Goal: Transaction & Acquisition: Purchase product/service

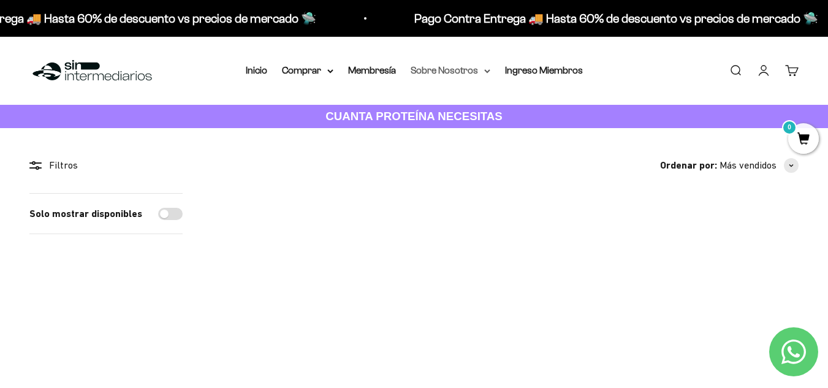
click at [487, 72] on icon at bounding box center [487, 71] width 5 height 2
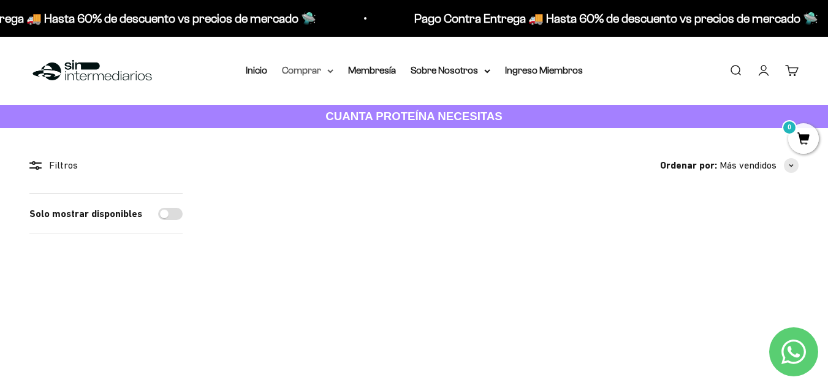
click at [322, 72] on summary "Comprar" at bounding box center [307, 71] width 51 height 16
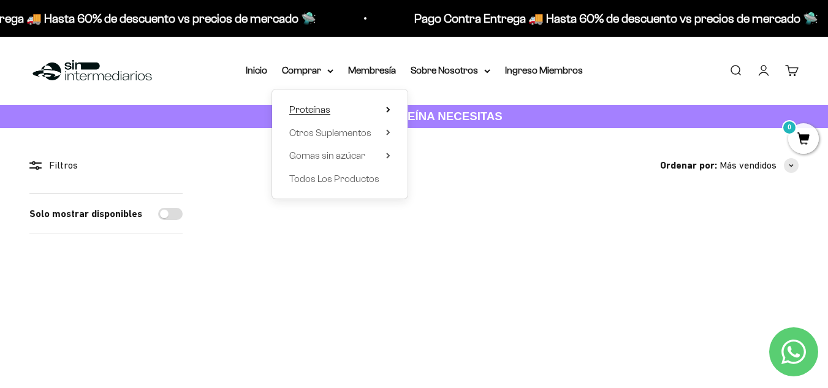
click at [343, 112] on summary "Proteínas" at bounding box center [339, 110] width 101 height 16
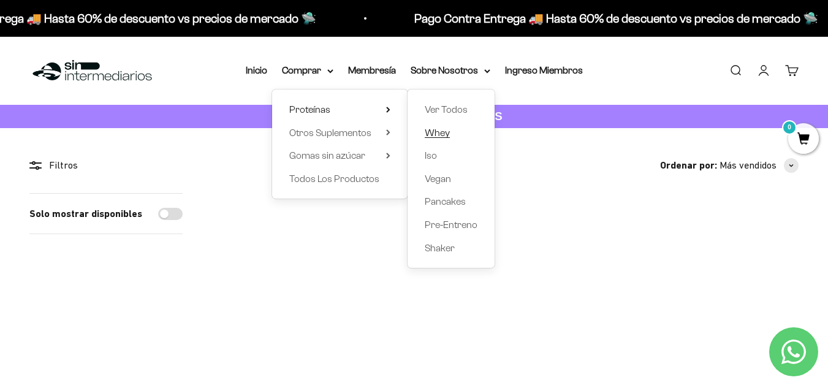
click at [435, 136] on span "Whey" at bounding box center [437, 132] width 25 height 10
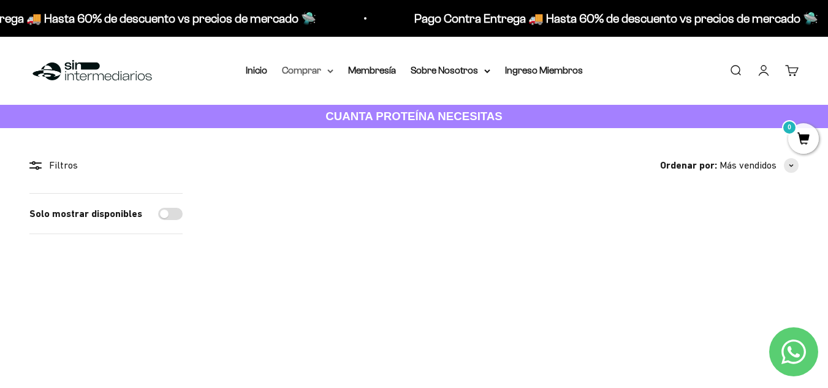
click at [323, 68] on summary "Comprar" at bounding box center [307, 71] width 51 height 16
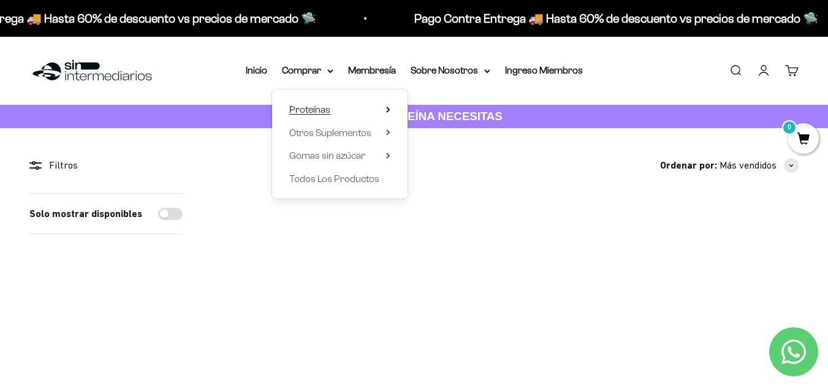
click at [328, 105] on span "Proteínas" at bounding box center [309, 109] width 41 height 10
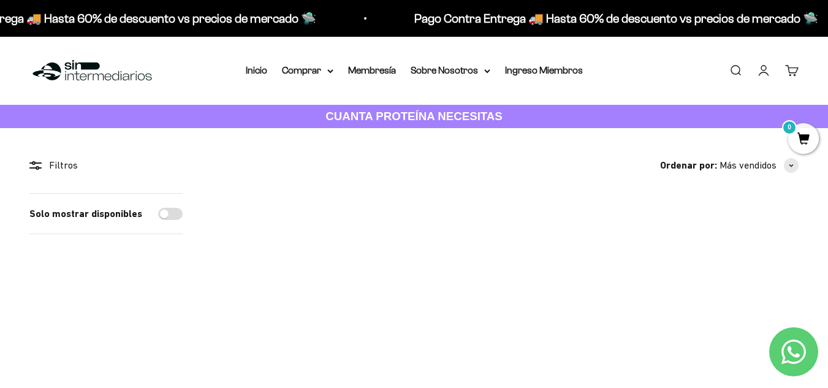
click at [291, 254] on img at bounding box center [305, 286] width 186 height 186
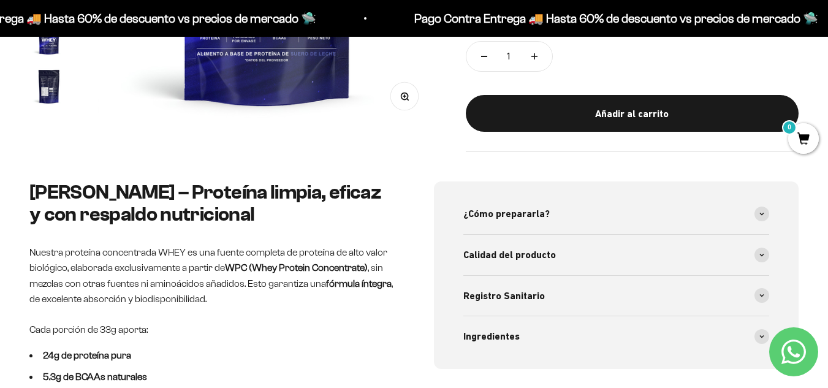
scroll to position [429, 0]
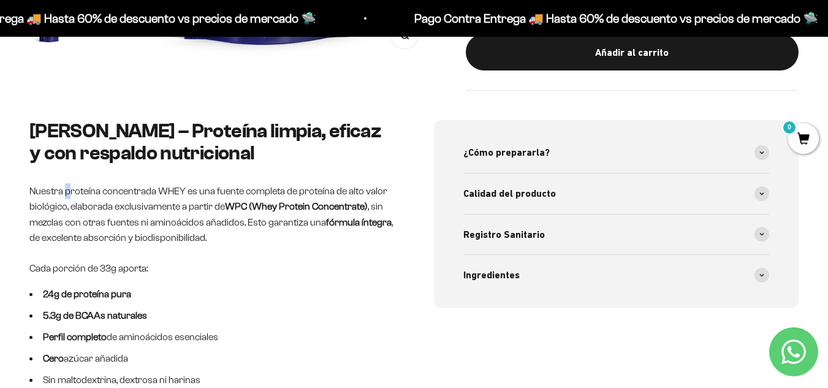
drag, startPoint x: 66, startPoint y: 188, endPoint x: 104, endPoint y: 184, distance: 38.1
click at [104, 184] on p "Nuestra proteína concentrada WHEY es una fuente completa de proteína de alto va…" at bounding box center [211, 214] width 365 height 63
click at [146, 196] on p "Nuestra proteína concentrada WHEY es una fuente completa de proteína de alto va…" at bounding box center [211, 214] width 365 height 63
drag, startPoint x: 161, startPoint y: 185, endPoint x: 289, endPoint y: 178, distance: 128.9
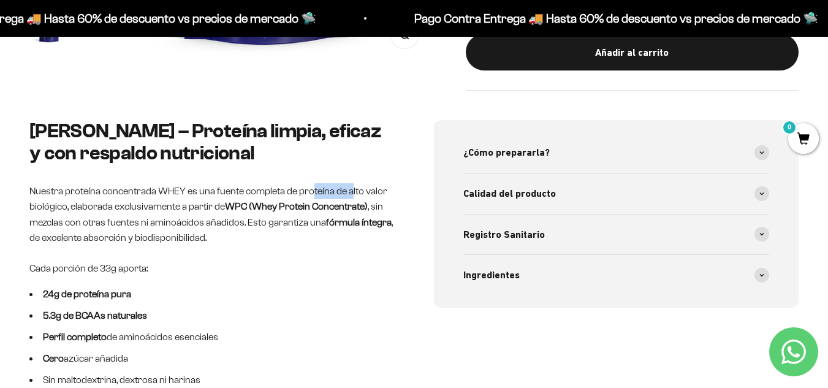
drag, startPoint x: 310, startPoint y: 194, endPoint x: 366, endPoint y: 191, distance: 56.4
click at [355, 193] on p "Nuestra proteína concentrada WHEY es una fuente completa de proteína de alto va…" at bounding box center [211, 214] width 365 height 63
drag, startPoint x: 135, startPoint y: 207, endPoint x: 300, endPoint y: 201, distance: 165.6
click at [247, 201] on p "Nuestra proteína concentrada WHEY es una fuente completa de proteína de alto va…" at bounding box center [211, 214] width 365 height 63
drag, startPoint x: 48, startPoint y: 221, endPoint x: 225, endPoint y: 222, distance: 176.5
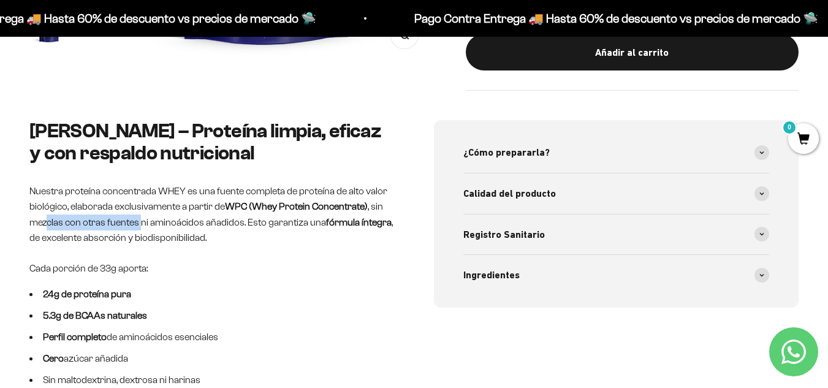
click at [188, 219] on p "Nuestra proteína concentrada WHEY es una fuente completa de proteína de alto va…" at bounding box center [211, 214] width 365 height 63
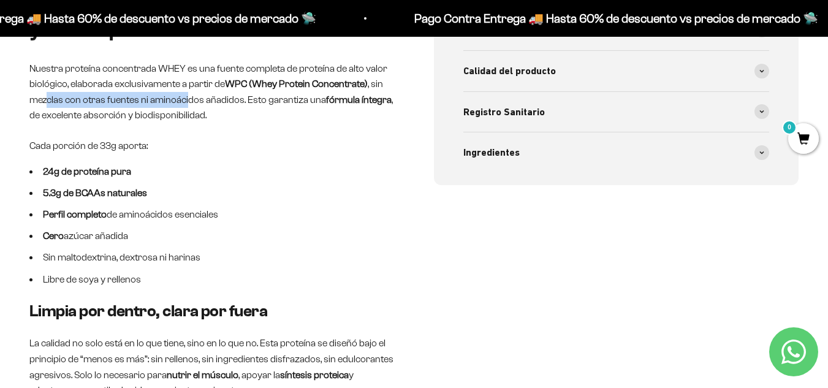
scroll to position [613, 0]
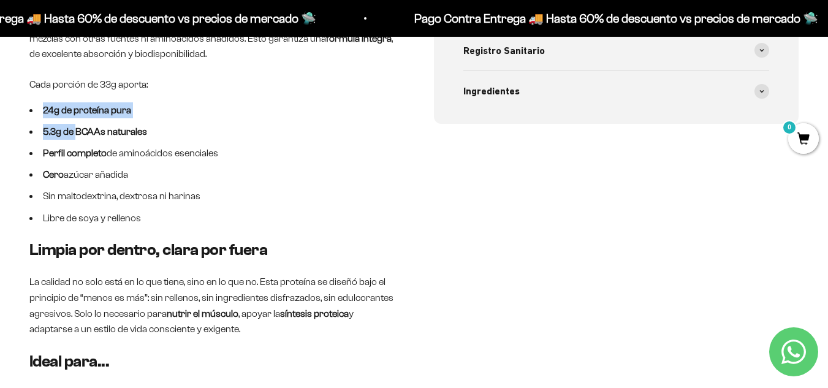
drag, startPoint x: 37, startPoint y: 110, endPoint x: 94, endPoint y: 124, distance: 58.7
click at [82, 121] on ul "24g de proteína pura 5.3g de BCAAs naturales Perfil completo de aminoácidos ese…" at bounding box center [211, 164] width 365 height 124
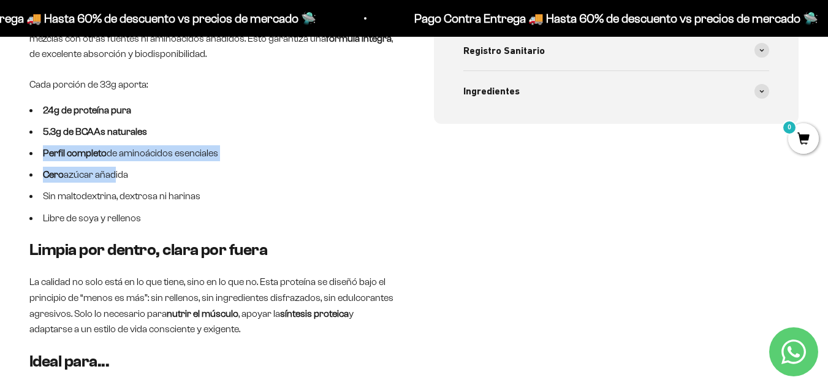
drag, startPoint x: 39, startPoint y: 153, endPoint x: 137, endPoint y: 168, distance: 99.2
click at [130, 167] on ul "24g de proteína pura 5.3g de BCAAs naturales Perfil completo de aminoácidos ese…" at bounding box center [211, 164] width 365 height 124
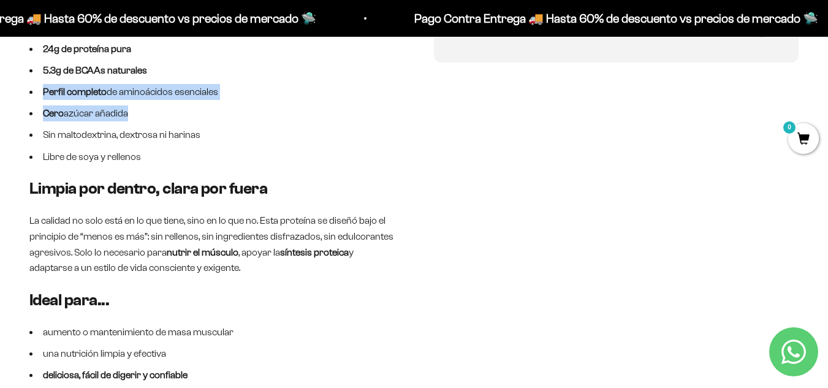
scroll to position [735, 0]
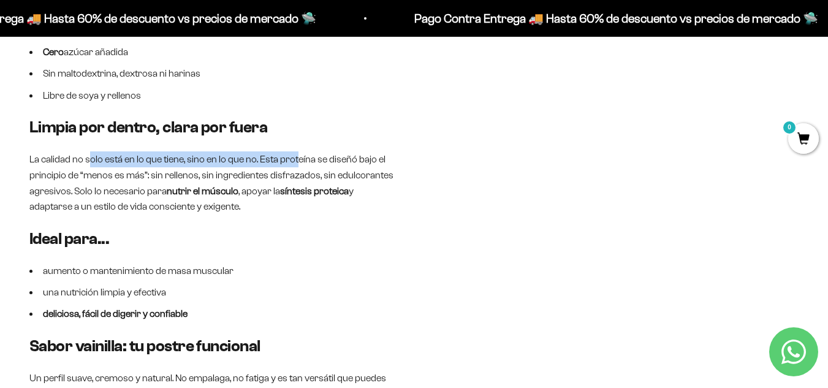
drag, startPoint x: 112, startPoint y: 159, endPoint x: 376, endPoint y: 173, distance: 264.6
click at [358, 165] on p "La calidad no solo está en lo que tiene, sino en lo que no. Esta proteína se di…" at bounding box center [211, 182] width 365 height 63
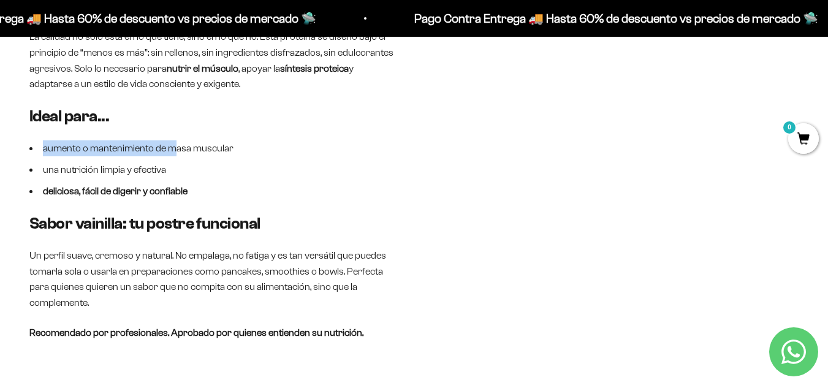
drag, startPoint x: 40, startPoint y: 150, endPoint x: 212, endPoint y: 175, distance: 174.0
click at [177, 158] on ul "aumento o mantenimiento de masa muscular una nutrición limpia y efectiva delici…" at bounding box center [211, 169] width 365 height 59
drag, startPoint x: 91, startPoint y: 169, endPoint x: 143, endPoint y: 166, distance: 52.2
click at [143, 166] on li "una nutrición limpia y efectiva" at bounding box center [211, 170] width 365 height 16
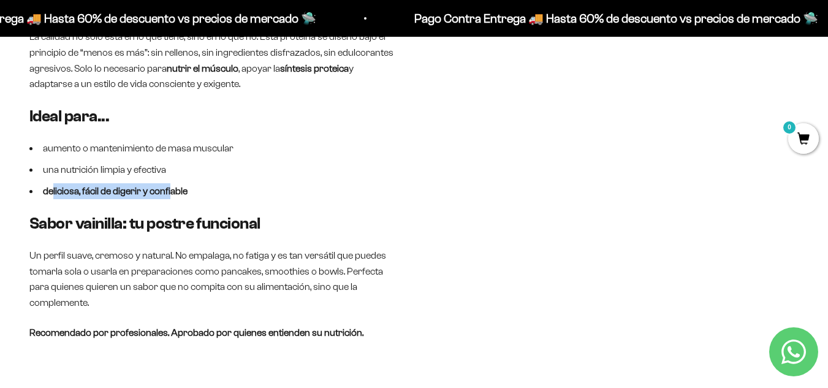
drag, startPoint x: 53, startPoint y: 188, endPoint x: 216, endPoint y: 186, distance: 163.0
click at [186, 184] on li "deliciosa, fácil de digerir y confiable" at bounding box center [211, 191] width 365 height 16
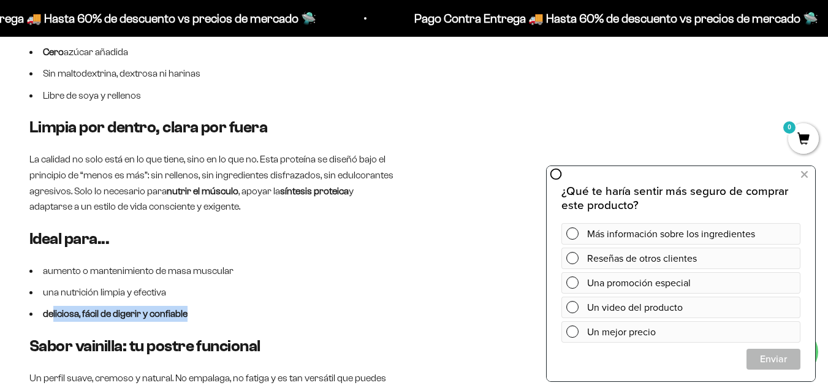
scroll to position [490, 0]
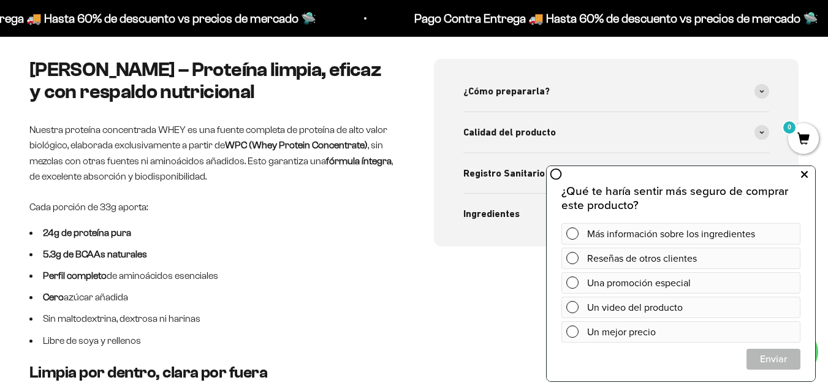
click at [806, 171] on icon at bounding box center [804, 175] width 7 height 16
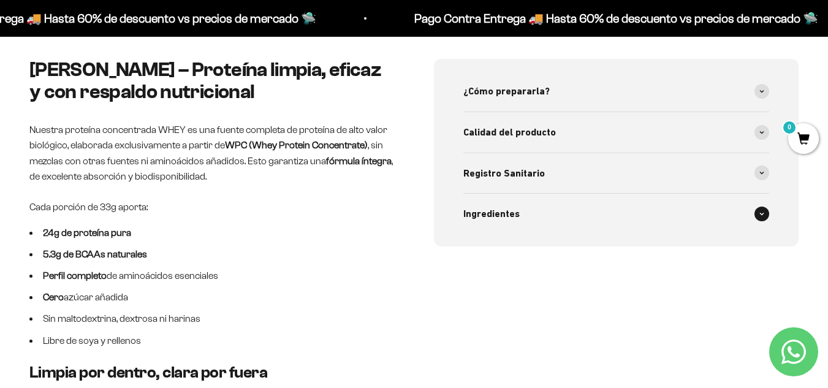
click at [723, 220] on div "Ingredientes" at bounding box center [616, 214] width 306 height 40
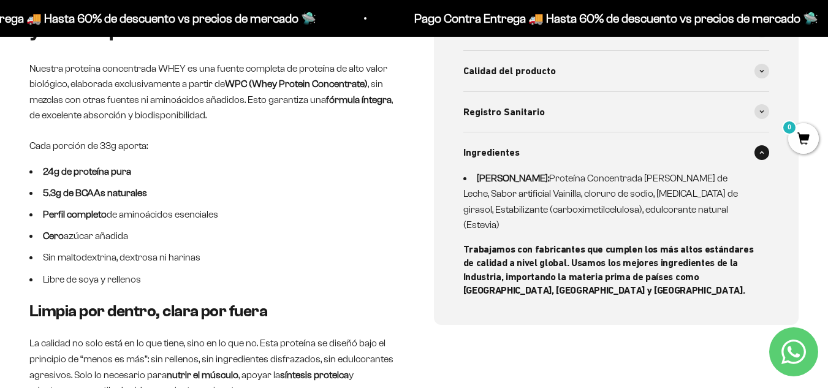
scroll to position [613, 0]
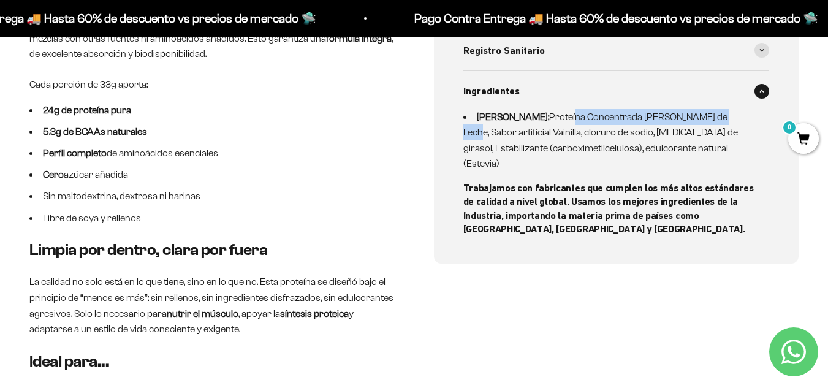
drag, startPoint x: 558, startPoint y: 116, endPoint x: 713, endPoint y: 113, distance: 154.5
click at [713, 113] on li "Whey Vainilla: Proteína Concentrada de Suero de Leche, Sabor artificial Vainill…" at bounding box center [609, 140] width 292 height 63
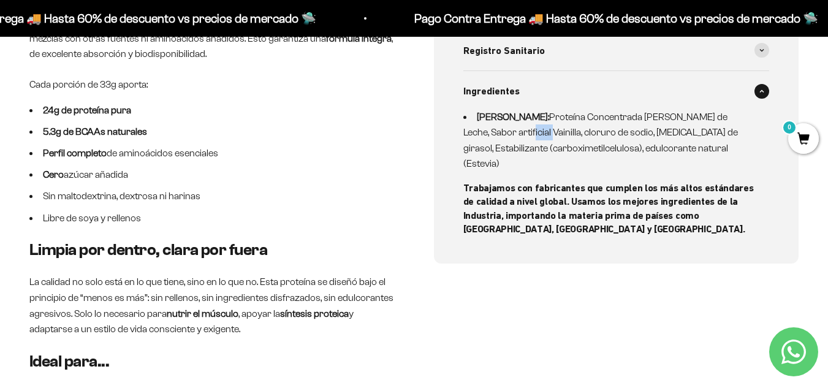
drag, startPoint x: 493, startPoint y: 132, endPoint x: 546, endPoint y: 131, distance: 52.7
click at [529, 132] on li "Whey Vainilla: Proteína Concentrada de Suero de Leche, Sabor artificial Vainill…" at bounding box center [609, 140] width 292 height 63
drag, startPoint x: 561, startPoint y: 131, endPoint x: 620, endPoint y: 125, distance: 59.2
click at [620, 125] on li "Whey Vainilla: Proteína Concentrada de Suero de Leche, Sabor artificial Vainill…" at bounding box center [609, 140] width 292 height 63
drag, startPoint x: 623, startPoint y: 135, endPoint x: 695, endPoint y: 131, distance: 71.8
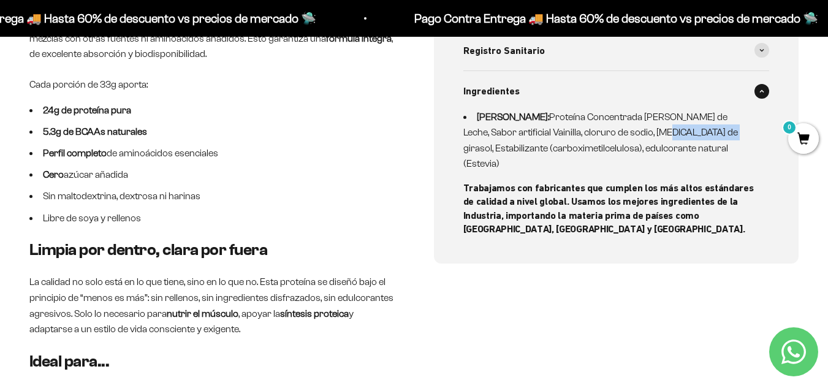
click at [677, 126] on li "Whey Vainilla: Proteína Concentrada de Suero de Leche, Sabor artificial Vainill…" at bounding box center [609, 140] width 292 height 63
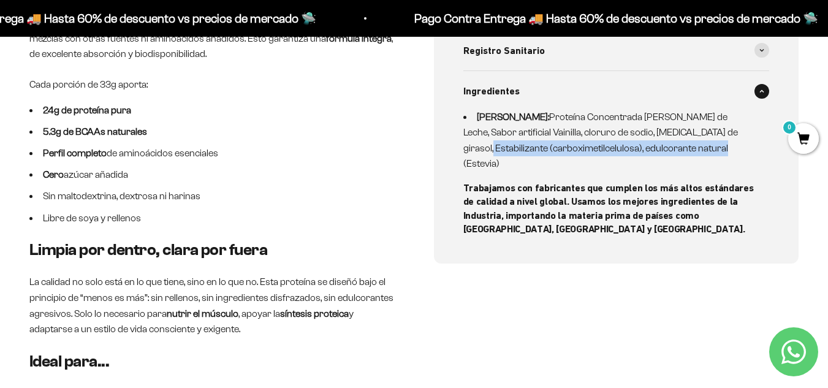
drag, startPoint x: 705, startPoint y: 131, endPoint x: 699, endPoint y: 149, distance: 19.6
click at [699, 149] on li "Whey Vainilla: Proteína Concentrada de Suero de Leche, Sabor artificial Vainill…" at bounding box center [609, 140] width 292 height 63
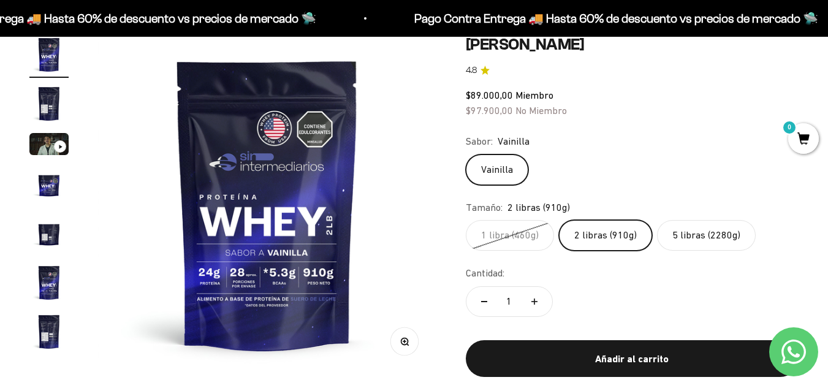
scroll to position [117, 0]
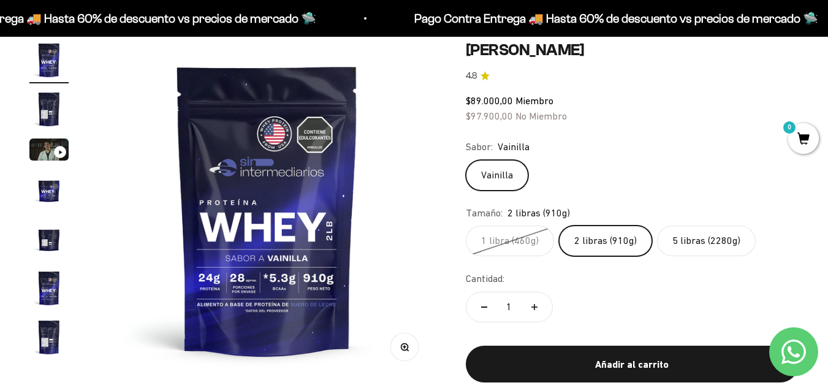
drag, startPoint x: 598, startPoint y: 40, endPoint x: 651, endPoint y: 58, distance: 56.2
click at [651, 58] on h1 "Proteína Whey - Vainilla" at bounding box center [632, 49] width 333 height 19
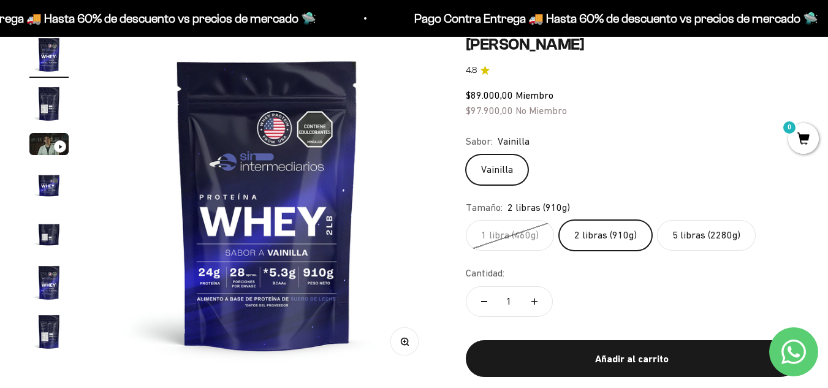
scroll to position [552, 0]
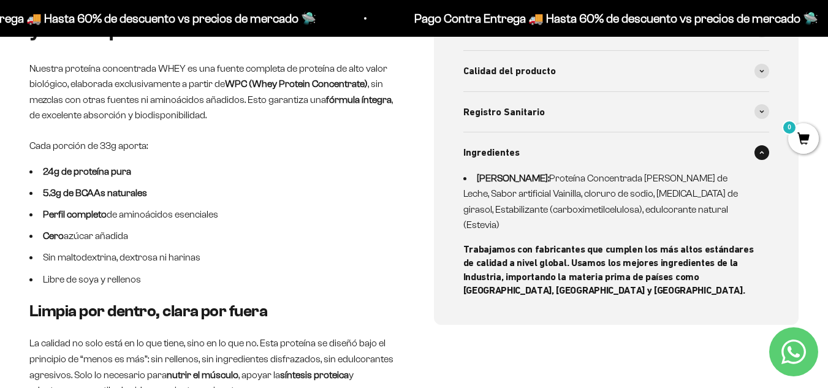
click at [158, 91] on p "Nuestra proteína concentrada WHEY es una fuente completa de proteína de alto va…" at bounding box center [211, 92] width 365 height 63
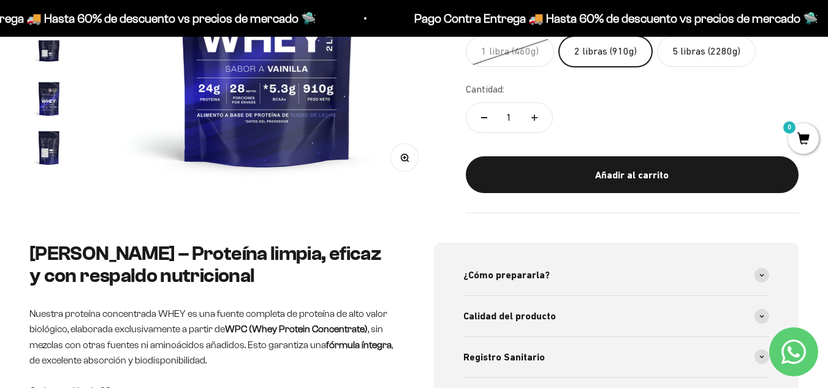
scroll to position [0, 0]
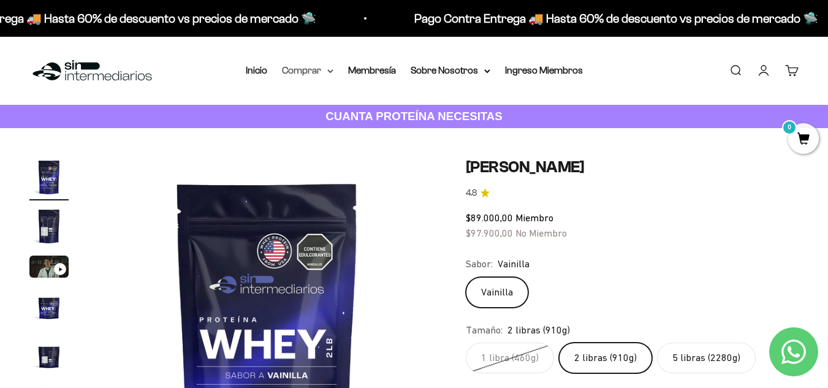
click at [329, 66] on summary "Comprar" at bounding box center [307, 71] width 51 height 16
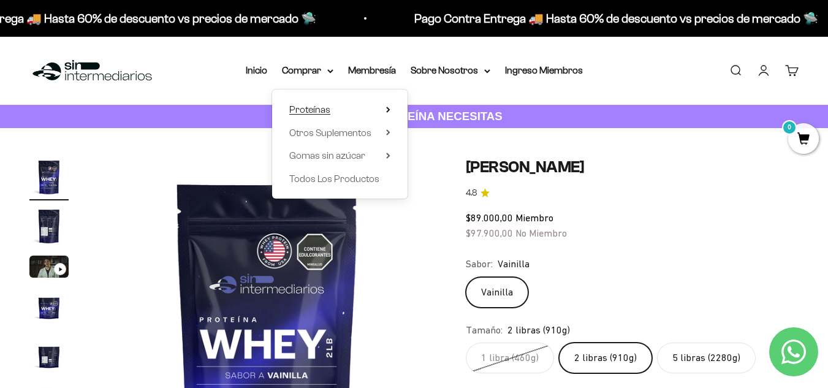
click at [333, 110] on summary "Proteínas" at bounding box center [339, 110] width 101 height 16
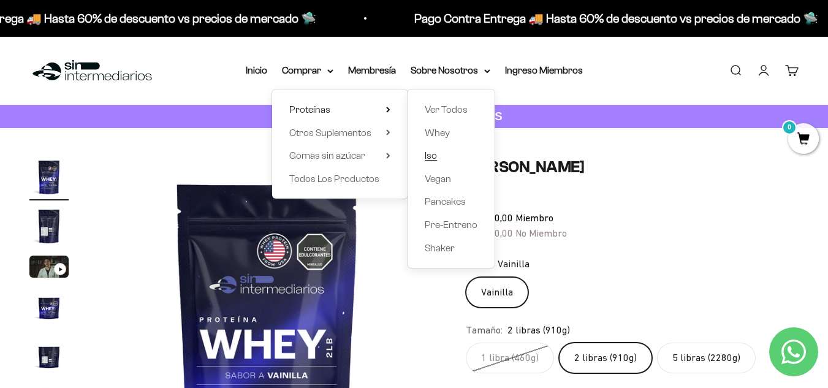
click at [439, 156] on link "Iso" at bounding box center [451, 156] width 53 height 16
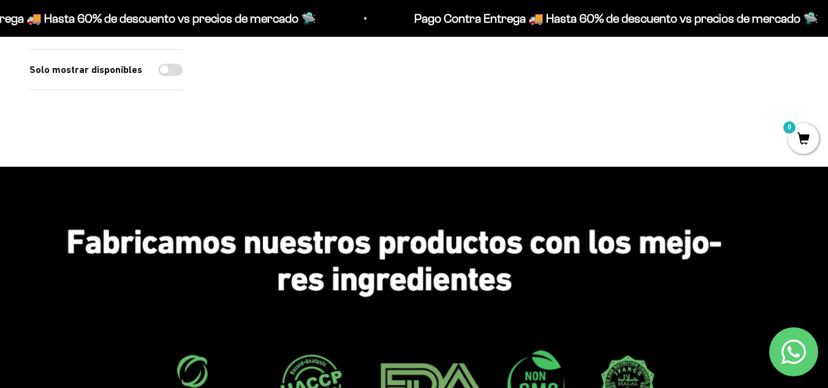
scroll to position [184, 0]
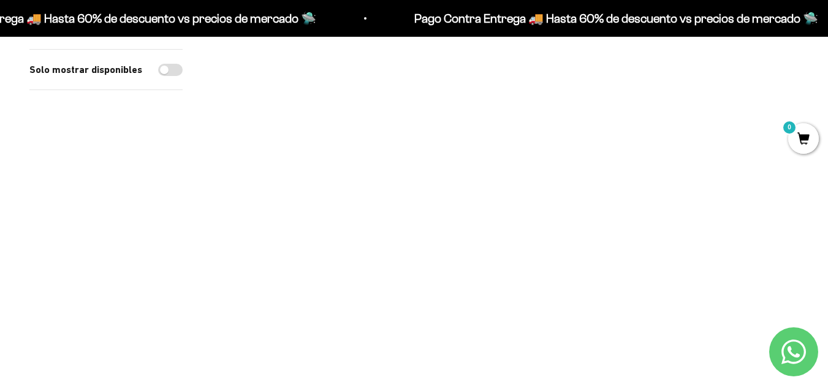
click at [316, 123] on img at bounding box center [305, 102] width 186 height 186
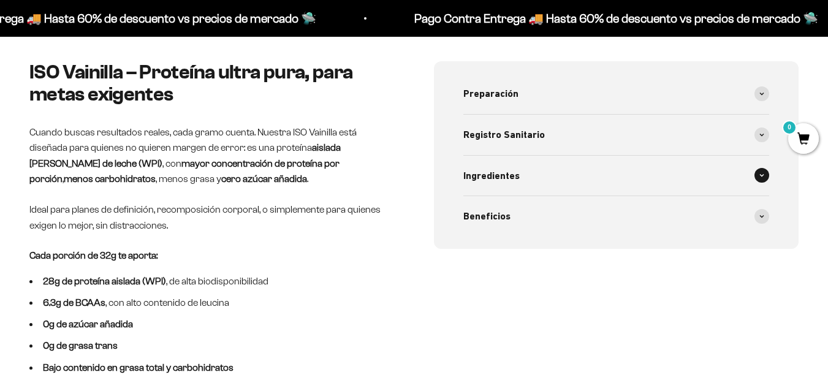
click at [529, 169] on div "Ingredientes" at bounding box center [616, 176] width 306 height 40
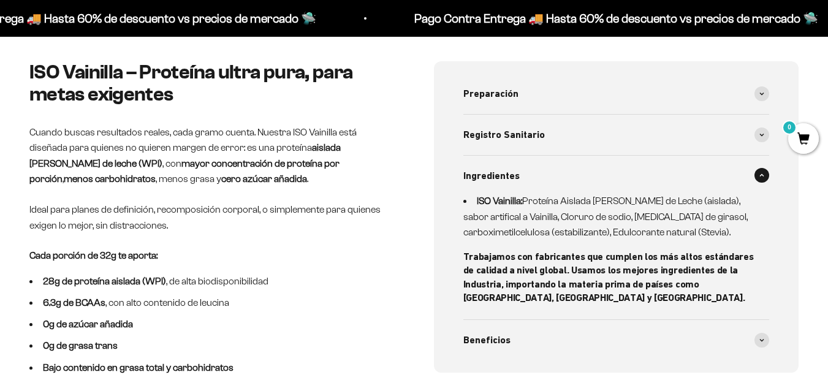
scroll to position [552, 0]
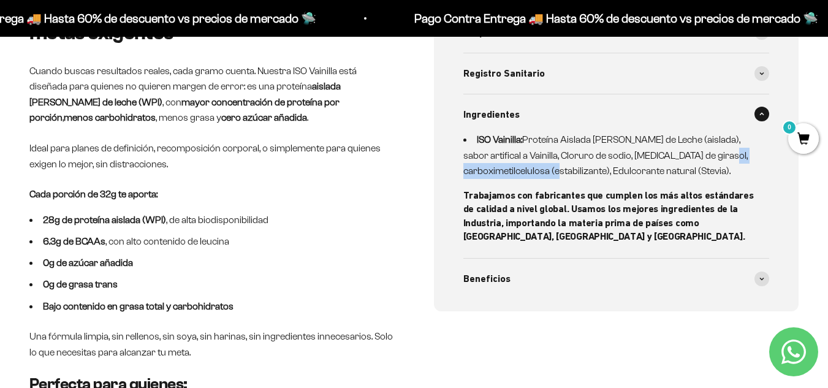
drag, startPoint x: 492, startPoint y: 165, endPoint x: 598, endPoint y: 165, distance: 105.4
click at [598, 165] on li "ISO Vainilla: Proteína Aislada de Suero de Leche (aislada), sabor artifical a V…" at bounding box center [609, 155] width 292 height 47
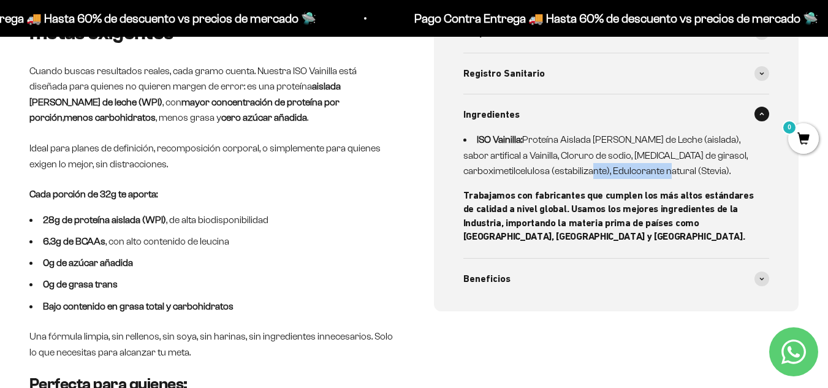
drag, startPoint x: 629, startPoint y: 169, endPoint x: 711, endPoint y: 172, distance: 82.2
click at [710, 173] on li "ISO Vainilla: Proteína Aislada de Suero de Leche (aislada), sabor artifical a V…" at bounding box center [609, 155] width 292 height 47
drag, startPoint x: 485, startPoint y: 188, endPoint x: 585, endPoint y: 214, distance: 103.3
click at [505, 191] on div "ISO Vainilla: Proteína Aislada de Suero de Leche (aislada), sabor artifical a V…" at bounding box center [609, 188] width 292 height 112
click at [547, 272] on div "Beneficios" at bounding box center [616, 279] width 306 height 40
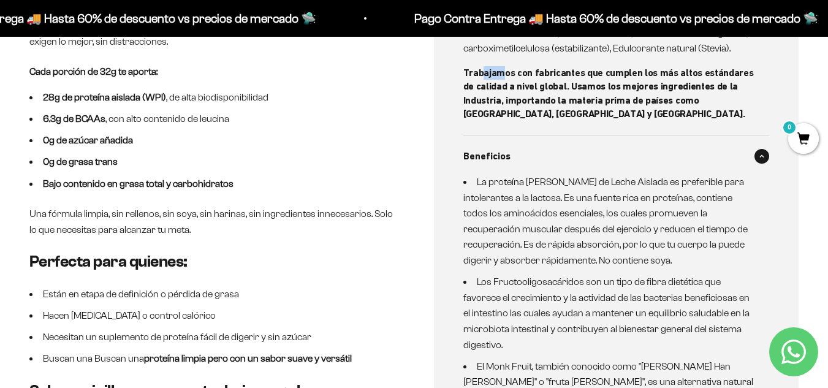
scroll to position [735, 0]
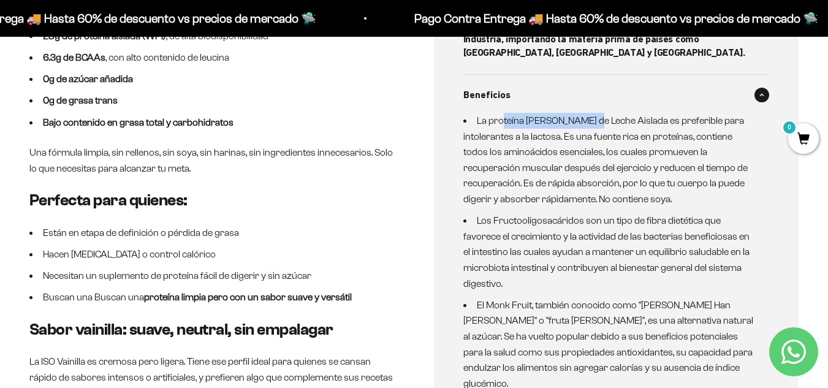
drag, startPoint x: 502, startPoint y: 119, endPoint x: 615, endPoint y: 118, distance: 112.8
click at [600, 117] on li "La proteína de Suero de Leche Aislada es preferible para intolerantes a la lact…" at bounding box center [609, 160] width 292 height 94
click at [613, 159] on li "La proteína de Suero de Leche Aislada es preferible para intolerantes a la lact…" at bounding box center [609, 160] width 292 height 94
drag, startPoint x: 476, startPoint y: 137, endPoint x: 497, endPoint y: 139, distance: 20.9
click at [497, 139] on li "La proteína de Suero de Leche Aislada es preferible para intolerantes a la lact…" at bounding box center [609, 160] width 292 height 94
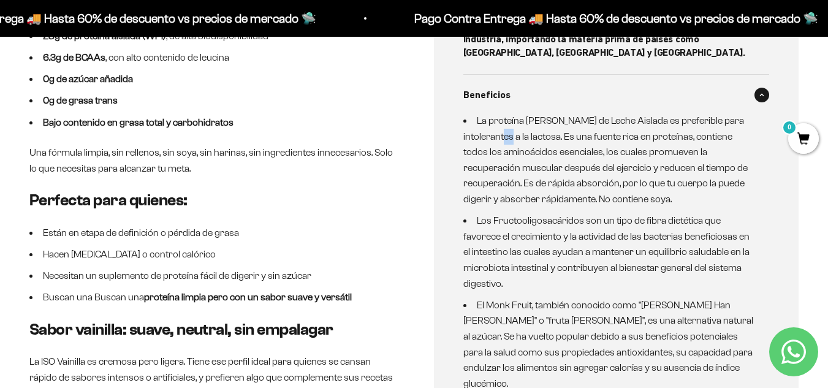
drag, startPoint x: 520, startPoint y: 132, endPoint x: 544, endPoint y: 127, distance: 24.3
click at [544, 127] on li "La proteína de Suero de Leche Aislada es preferible para intolerantes a la lact…" at bounding box center [609, 160] width 292 height 94
click at [577, 132] on li "La proteína de Suero de Leche Aislada es preferible para intolerantes a la lact…" at bounding box center [609, 160] width 292 height 94
drag, startPoint x: 621, startPoint y: 139, endPoint x: 674, endPoint y: 139, distance: 52.7
click at [662, 140] on li "La proteína de Suero de Leche Aislada es preferible para intolerantes a la lact…" at bounding box center [609, 160] width 292 height 94
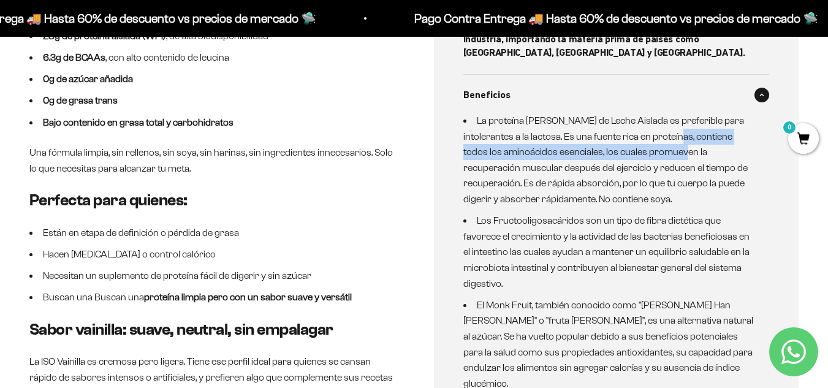
drag, startPoint x: 699, startPoint y: 135, endPoint x: 721, endPoint y: 150, distance: 26.7
click at [721, 150] on li "La proteína de Suero de Leche Aislada es preferible para intolerantes a la lact…" at bounding box center [609, 160] width 292 height 94
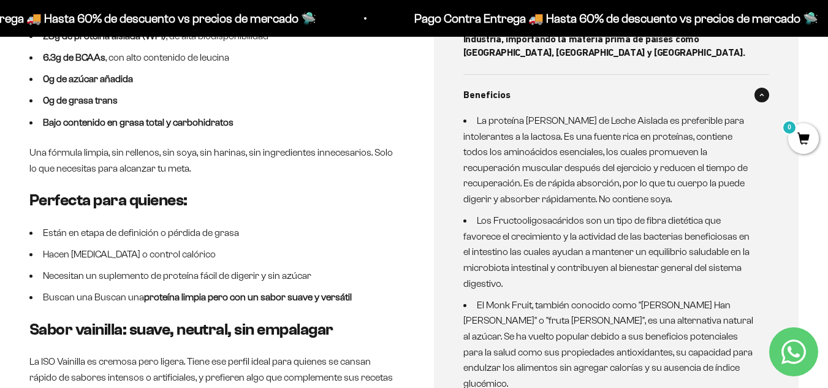
click at [626, 167] on li "La proteína de Suero de Leche Aislada es preferible para intolerantes a la lact…" at bounding box center [609, 160] width 292 height 94
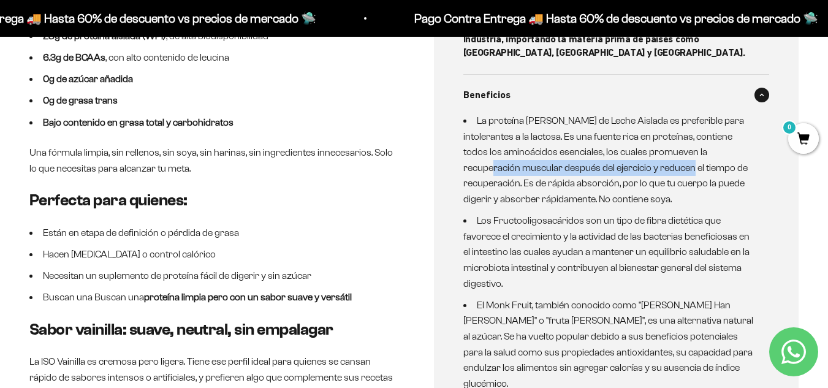
drag, startPoint x: 515, startPoint y: 164, endPoint x: 706, endPoint y: 170, distance: 190.7
click at [706, 170] on li "La proteína de Suero de Leche Aislada es preferible para intolerantes a la lact…" at bounding box center [609, 160] width 292 height 94
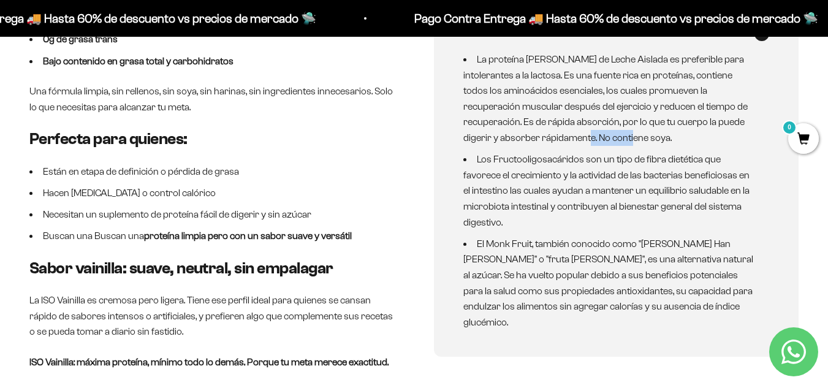
drag, startPoint x: 607, startPoint y: 134, endPoint x: 677, endPoint y: 146, distance: 71.5
click at [672, 146] on ul "La proteína de Suero de Leche Aislada es preferible para intolerantes a la lact…" at bounding box center [609, 190] width 292 height 278
click at [683, 143] on li "La proteína de Suero de Leche Aislada es preferible para intolerantes a la lact…" at bounding box center [609, 98] width 292 height 94
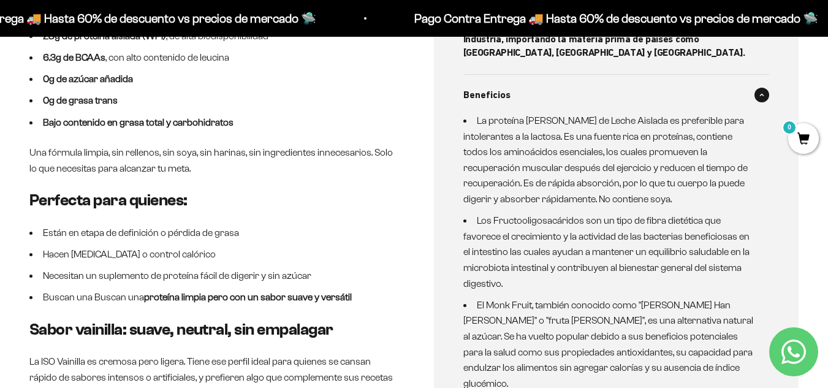
scroll to position [368, 0]
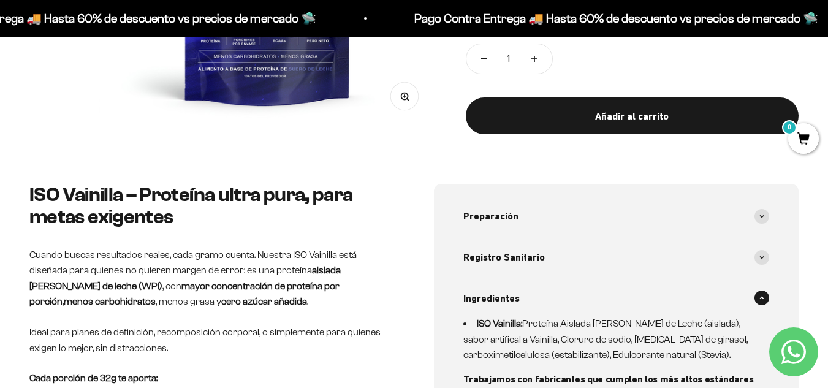
drag, startPoint x: 144, startPoint y: 285, endPoint x: 362, endPoint y: 284, distance: 218.2
click at [274, 285] on strong "mayor concentración de proteína por porción" at bounding box center [184, 294] width 310 height 26
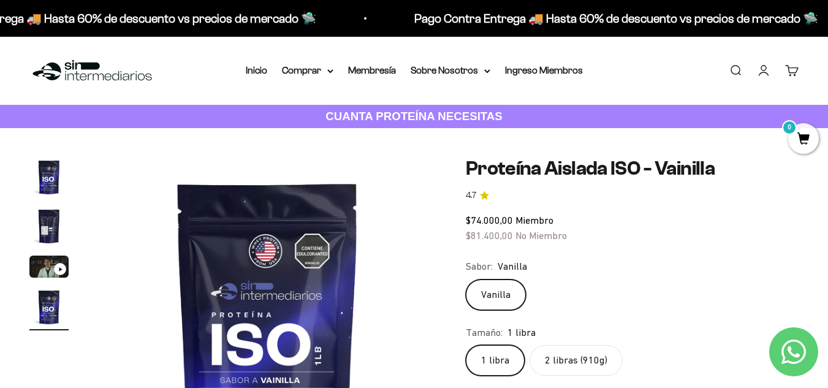
scroll to position [123, 0]
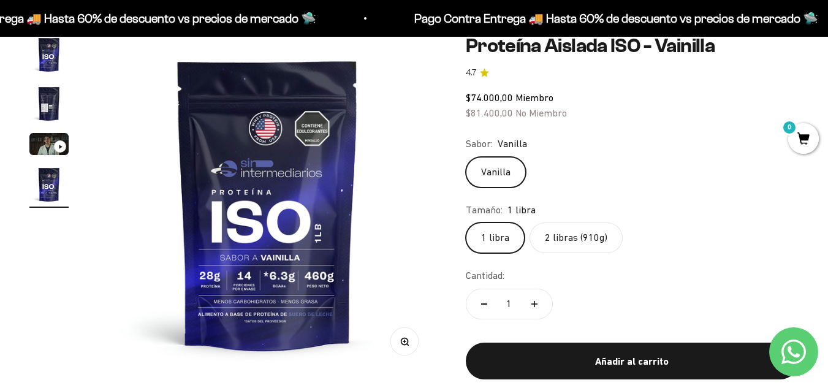
click at [575, 241] on label "2 libras (910g)" at bounding box center [576, 237] width 93 height 31
click at [466, 222] on input "2 libras (910g)" at bounding box center [465, 222] width 1 height 1
click at [507, 235] on label "1 libra" at bounding box center [495, 237] width 59 height 31
click at [466, 222] on input "1 libra" at bounding box center [465, 222] width 1 height 1
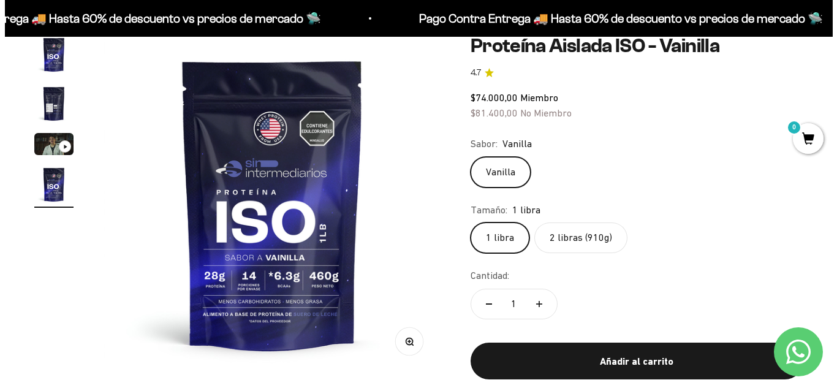
scroll to position [245, 0]
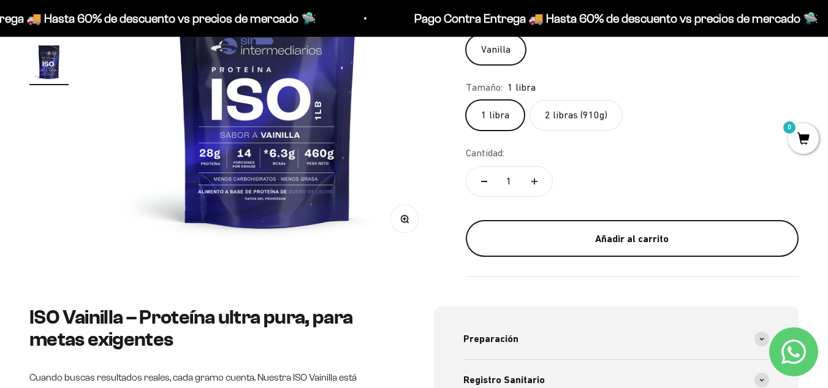
click at [637, 243] on div "Añadir al carrito" at bounding box center [632, 239] width 284 height 16
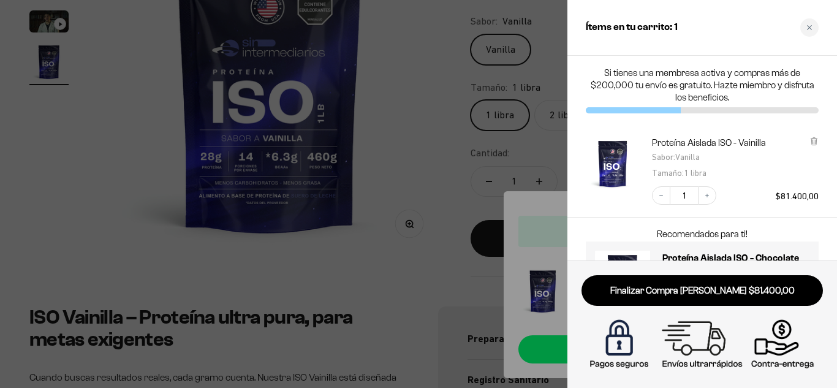
scroll to position [64, 0]
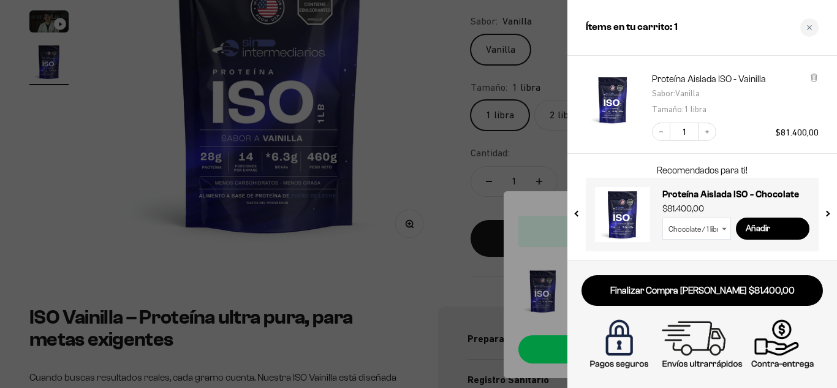
click at [749, 108] on div "Tamaño : 1 libra" at bounding box center [712, 109] width 120 height 16
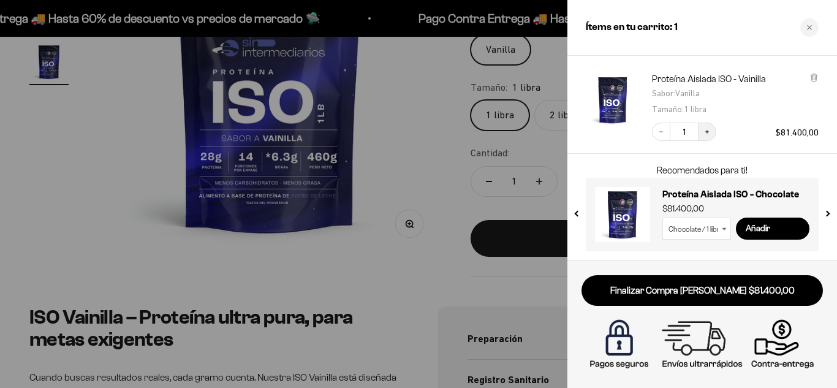
click at [709, 129] on icon "Increase quantity" at bounding box center [707, 131] width 7 height 7
click at [660, 134] on icon "Decrease quantity" at bounding box center [661, 131] width 7 height 7
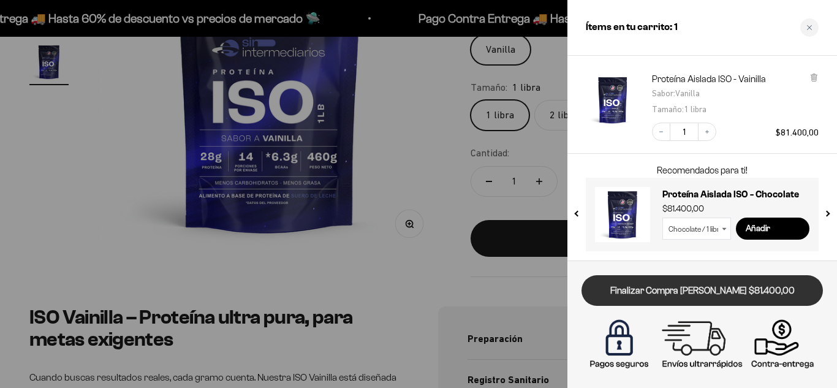
click at [686, 291] on link "Finalizar Compra [PERSON_NAME] $81.400,00" at bounding box center [702, 290] width 241 height 31
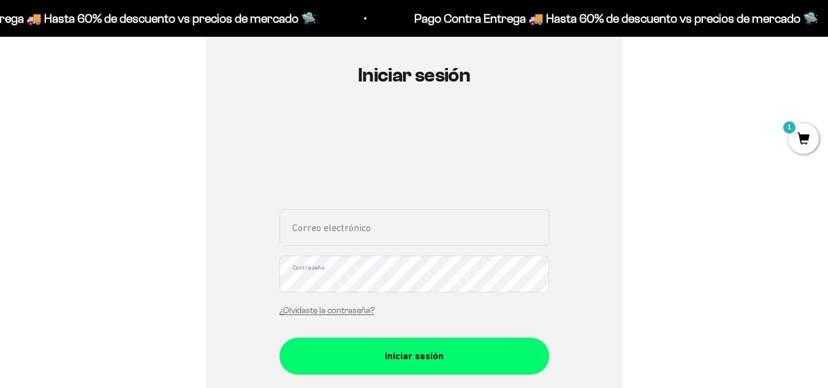
scroll to position [245, 0]
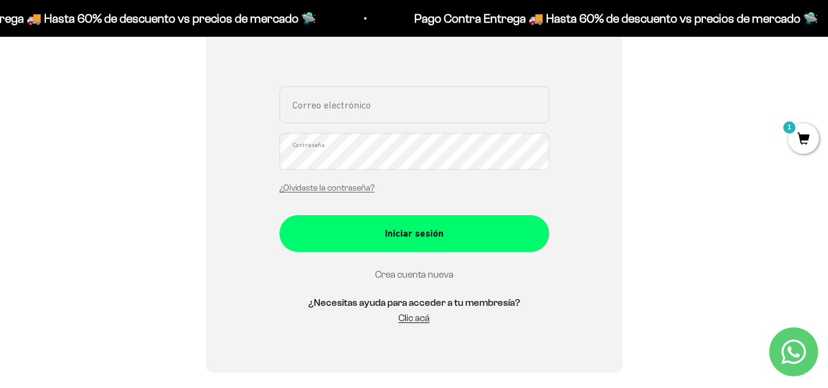
click at [420, 272] on link "Crea cuenta nueva" at bounding box center [414, 274] width 78 height 10
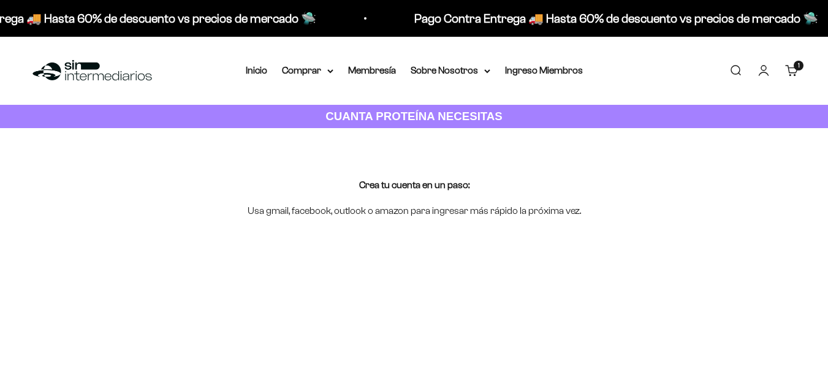
scroll to position [123, 0]
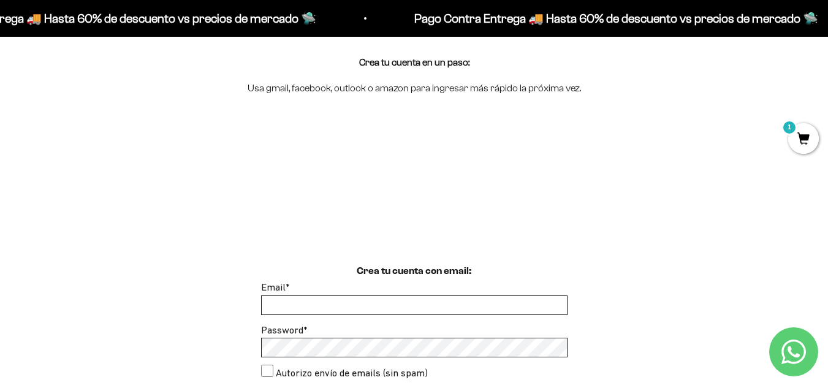
click at [349, 308] on input "Email *" at bounding box center [414, 305] width 305 height 18
type input "yesid-chavarria@hotmail.com"
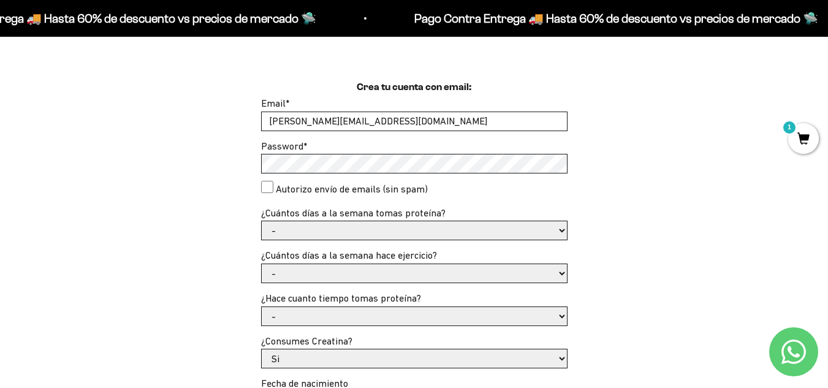
scroll to position [368, 0]
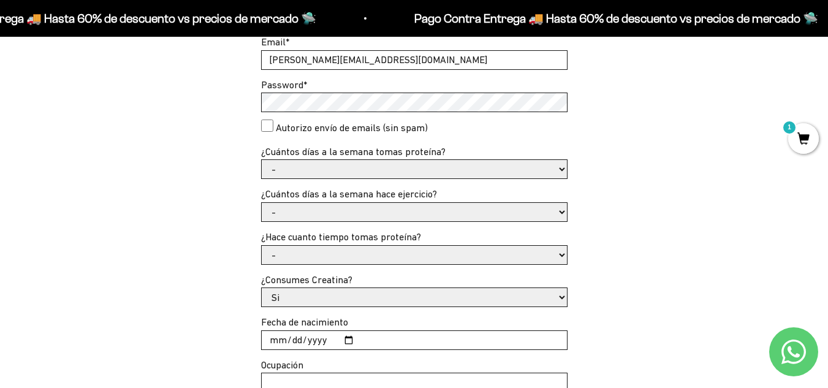
click at [266, 123] on consent"] "Autorizo envío de emails (sin spam)" at bounding box center [267, 126] width 12 height 12
checkbox consent"] "true"
click at [338, 169] on select "- 1 o 2 3 a 5 6 o 7" at bounding box center [414, 169] width 305 height 18
select select "6 o 7"
click at [262, 160] on select "- 1 o 2 3 a 5 6 o 7" at bounding box center [414, 169] width 305 height 18
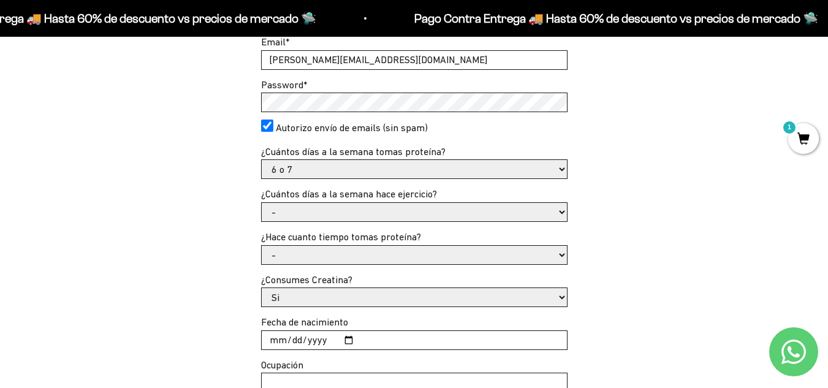
click at [340, 212] on select "- No hago 1 a 2 días 3 a 5 días 6 o 7 días" at bounding box center [414, 212] width 305 height 18
click at [262, 203] on select "- No hago 1 a 2 días 3 a 5 días 6 o 7 días" at bounding box center [414, 212] width 305 height 18
drag, startPoint x: 365, startPoint y: 209, endPoint x: 346, endPoint y: 219, distance: 21.4
click at [365, 209] on select "- No hago 1 a 2 días 3 a 5 días 6 o 7 días" at bounding box center [414, 212] width 305 height 18
select select "6 o 7 días"
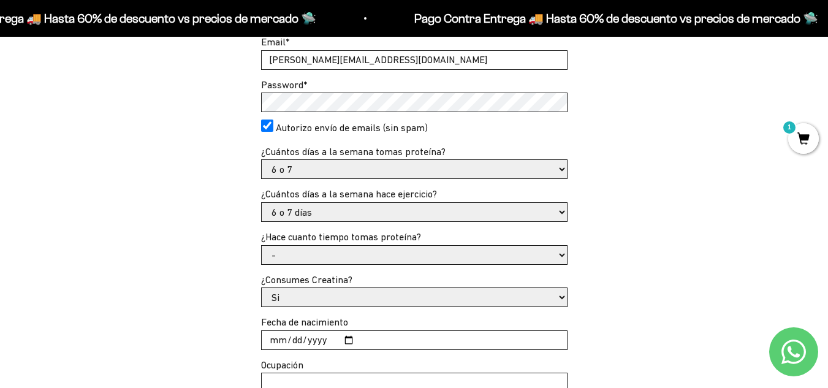
click at [262, 203] on select "- No hago 1 a 2 días 3 a 5 días 6 o 7 días" at bounding box center [414, 212] width 305 height 18
click at [333, 256] on select "- Apenas estoy empezando Menos de 6 meses Más de 6 meses Hace más de un año" at bounding box center [414, 255] width 305 height 18
select select "Apenas estoy empezando"
click at [262, 246] on select "- Apenas estoy empezando Menos de 6 meses Más de 6 meses Hace más de un año" at bounding box center [414, 255] width 305 height 18
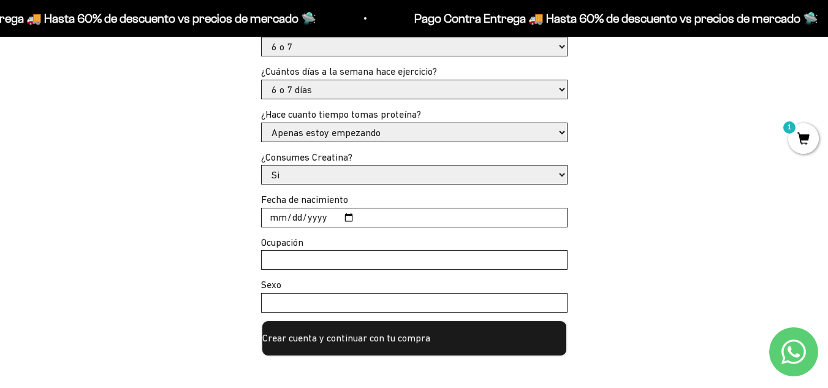
click at [272, 216] on input "Fecha de nacimiento" at bounding box center [414, 217] width 305 height 18
type input "1993-04-04"
click at [398, 265] on input "Ocupación" at bounding box center [414, 260] width 305 height 18
click at [400, 257] on input "Ocupación" at bounding box center [414, 260] width 305 height 18
type input "Contador"
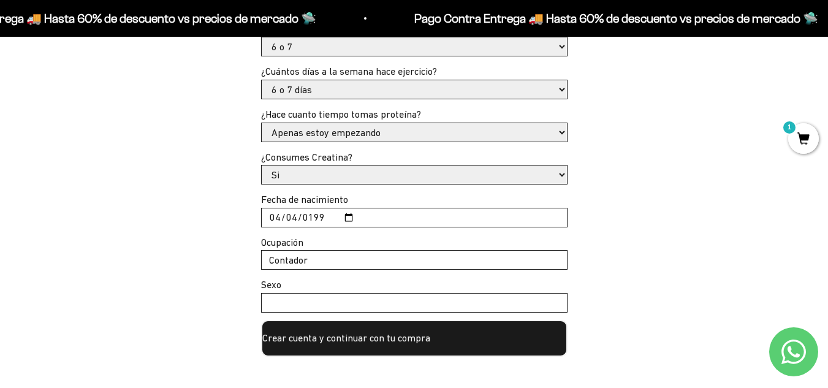
click at [425, 303] on input "Sexo" at bounding box center [414, 303] width 305 height 18
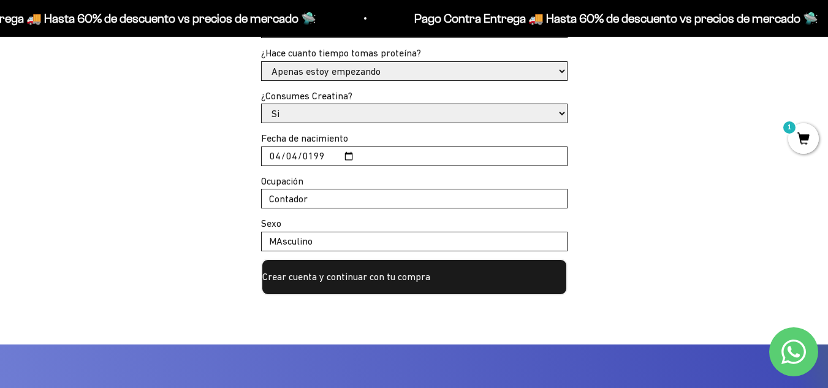
type input "MAsculino"
click at [414, 270] on button "Crear cuenta y continuar con tu compra" at bounding box center [414, 277] width 306 height 37
